Goal: Find specific page/section: Find specific page/section

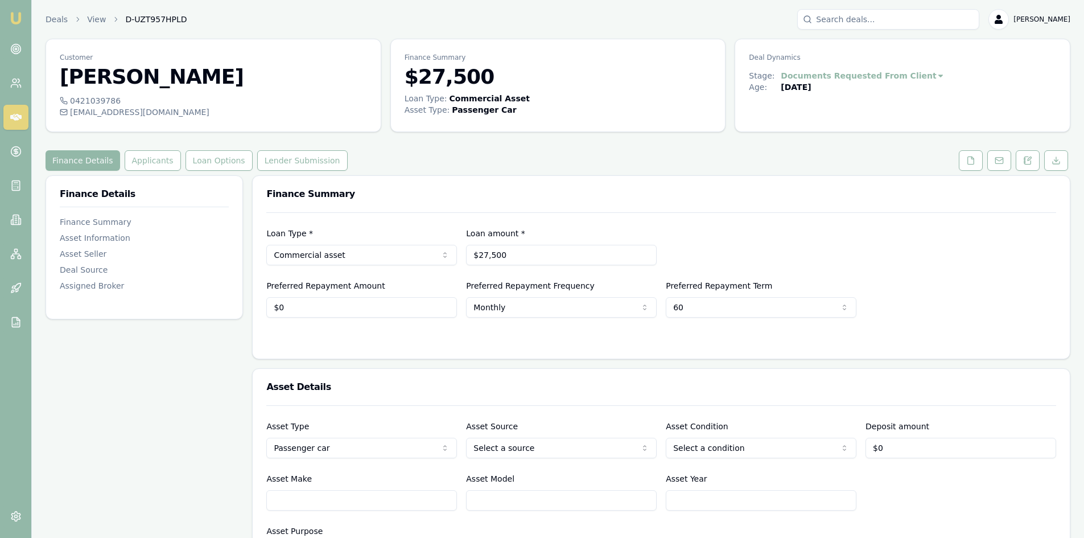
click at [18, 20] on img at bounding box center [16, 18] width 14 height 14
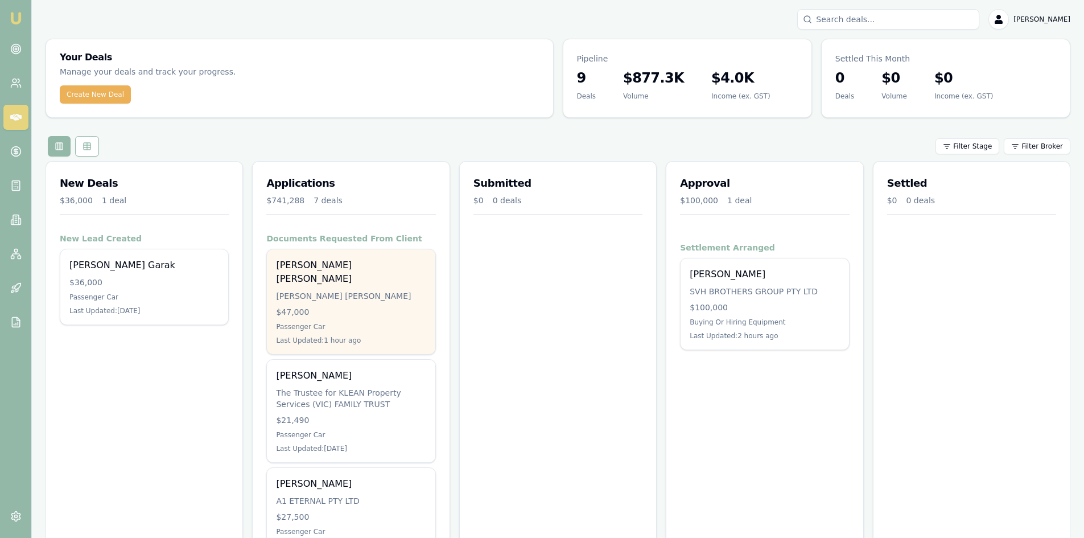
click at [320, 290] on div "[PERSON_NAME] [PERSON_NAME]" at bounding box center [351, 295] width 150 height 11
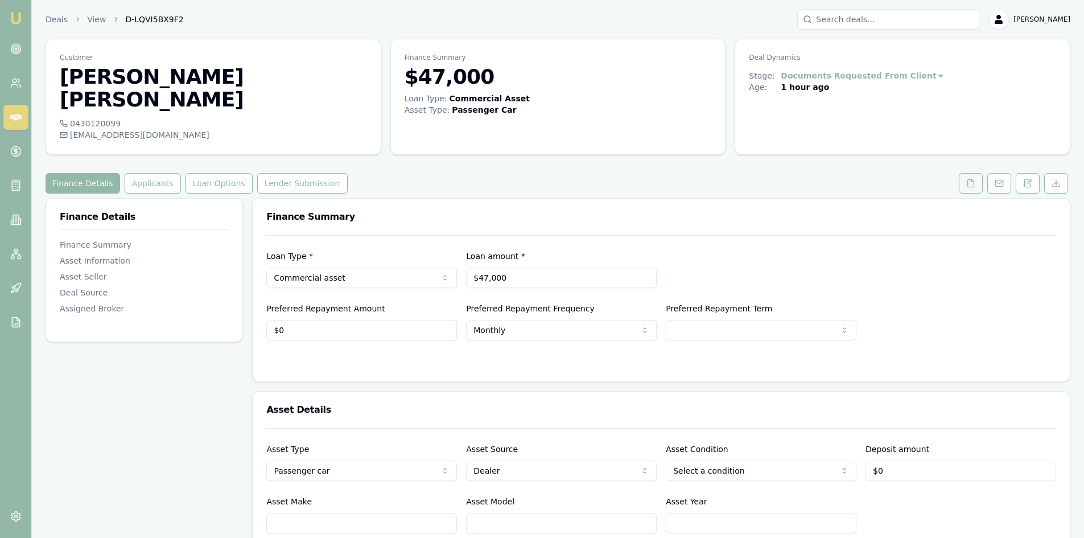
click at [976, 173] on button at bounding box center [970, 183] width 24 height 20
click at [969, 179] on icon at bounding box center [970, 183] width 9 height 9
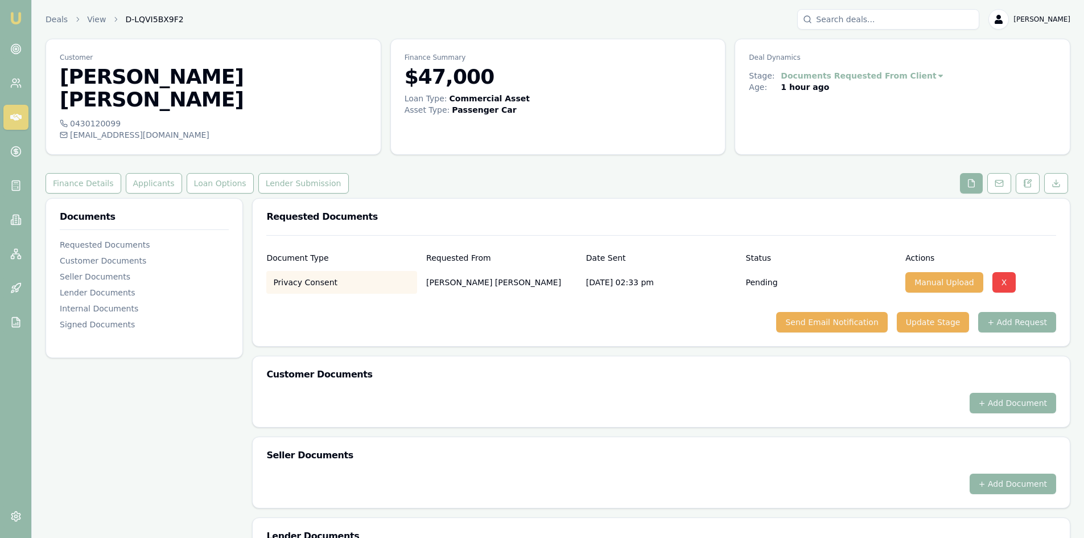
click at [458, 199] on div "Requested Documents" at bounding box center [661, 217] width 817 height 36
